Goal: Navigation & Orientation: Find specific page/section

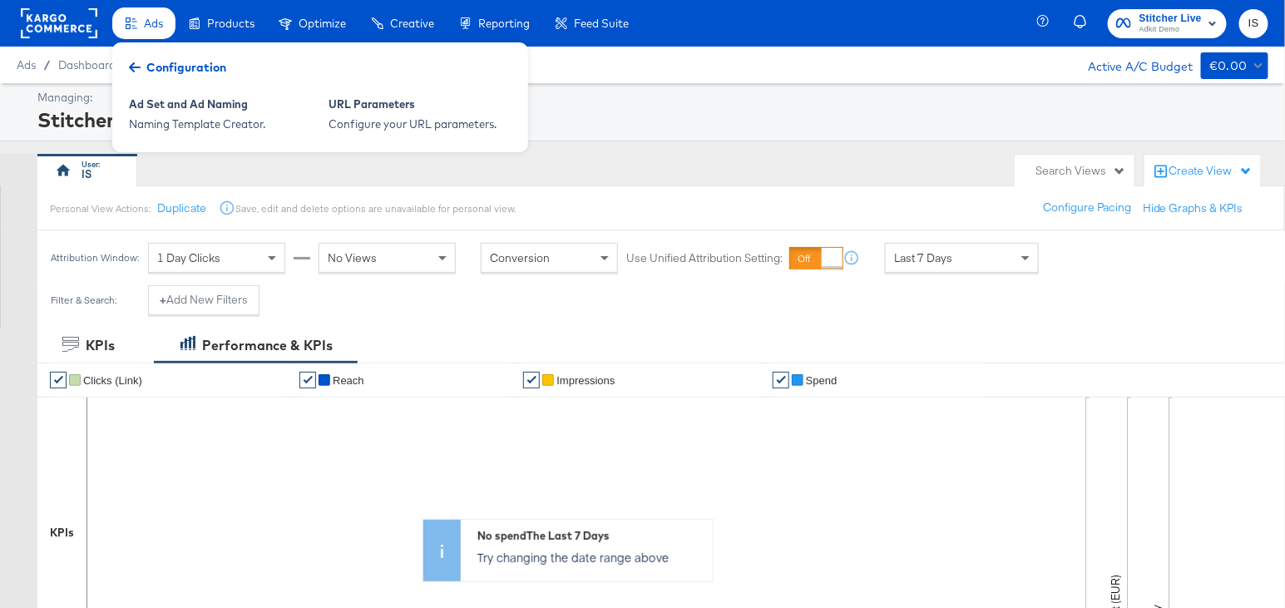
click at [236, 22] on span "Products" at bounding box center [230, 23] width 47 height 13
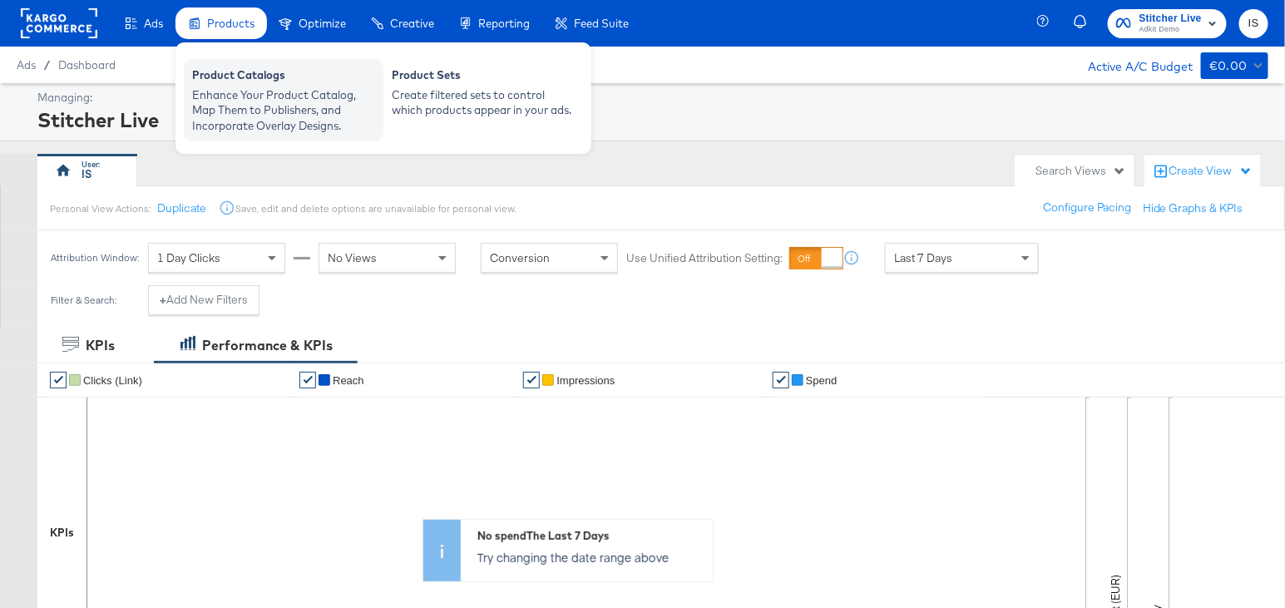
click at [261, 109] on div "Enhance Your Product Catalog, Map Them to Publishers, and Incorporate Overlay D…" at bounding box center [283, 110] width 183 height 47
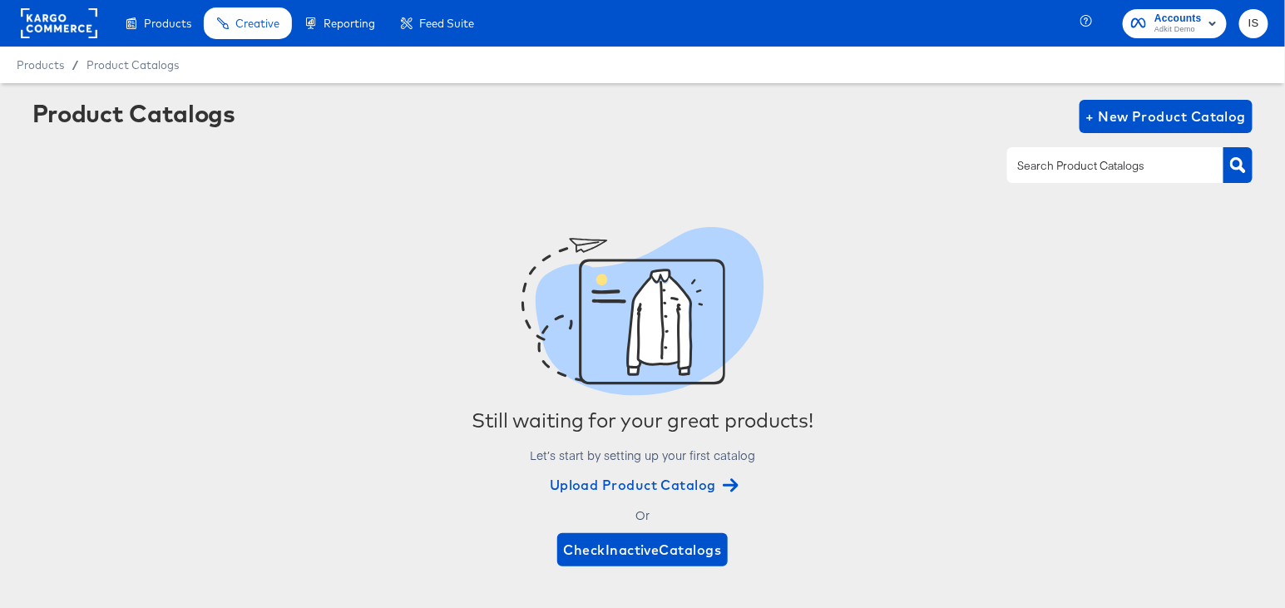
click at [69, 17] on rect at bounding box center [59, 23] width 77 height 30
